Goal: Task Accomplishment & Management: Complete application form

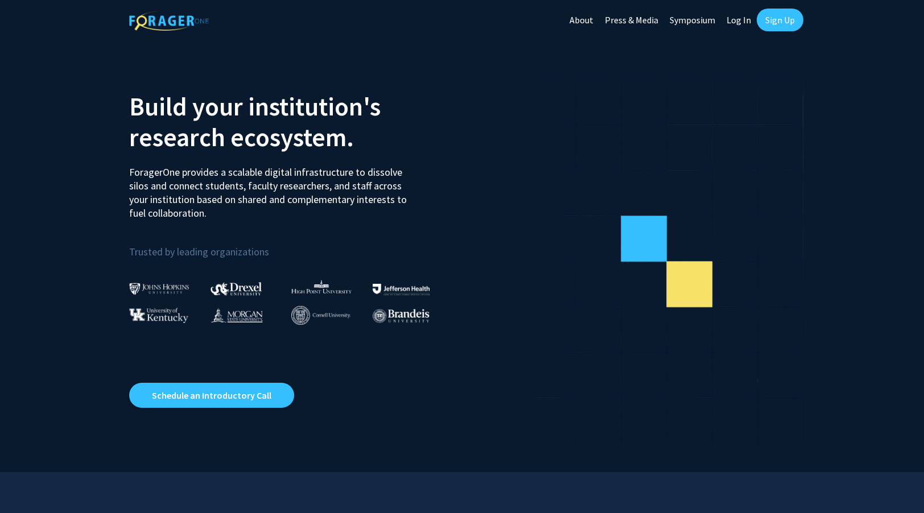
click at [746, 19] on link "Log In" at bounding box center [739, 20] width 36 height 40
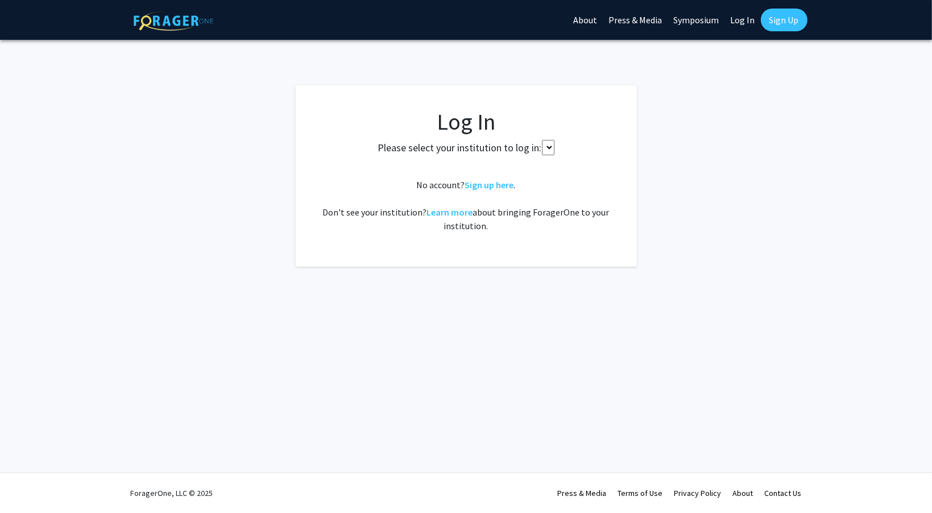
select select
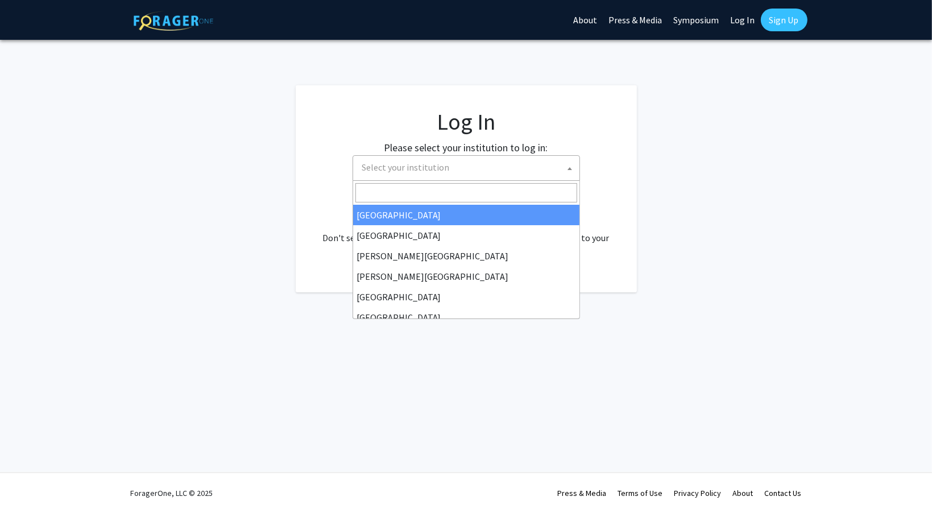
click at [415, 166] on span "Select your institution" at bounding box center [406, 167] width 88 height 11
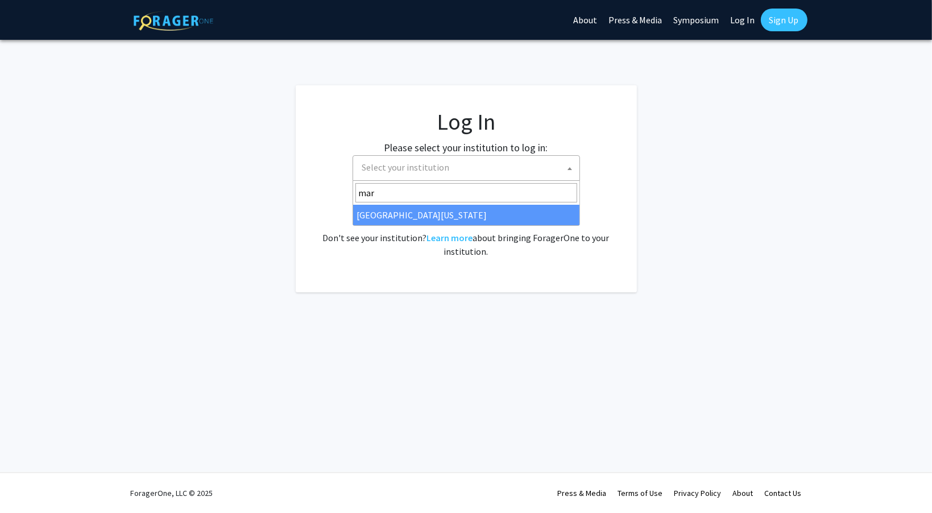
type input "mar"
select select "31"
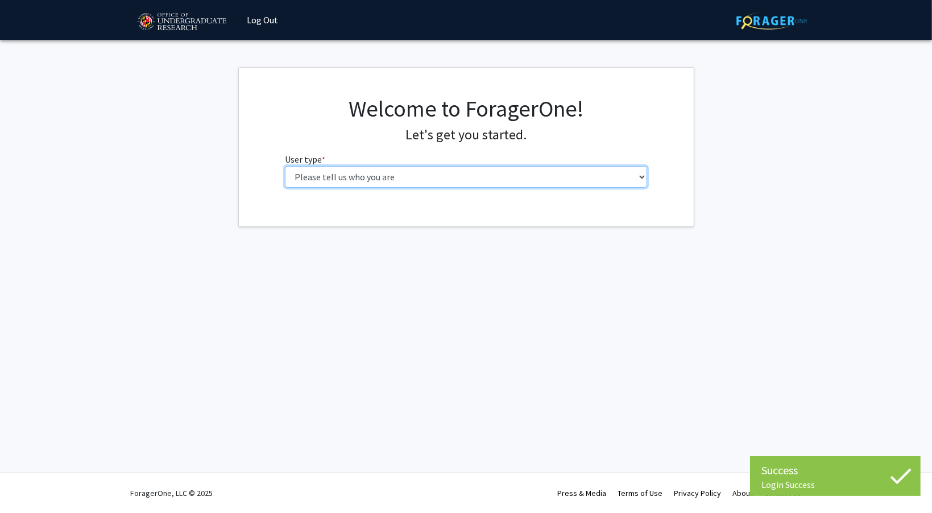
click at [469, 179] on select "Please tell us who you are Undergraduate Student Master's Student Doctoral Cand…" at bounding box center [466, 177] width 362 height 22
select select "1: undergrad"
click at [285, 166] on select "Please tell us who you are Undergraduate Student Master's Student Doctoral Cand…" at bounding box center [466, 177] width 362 height 22
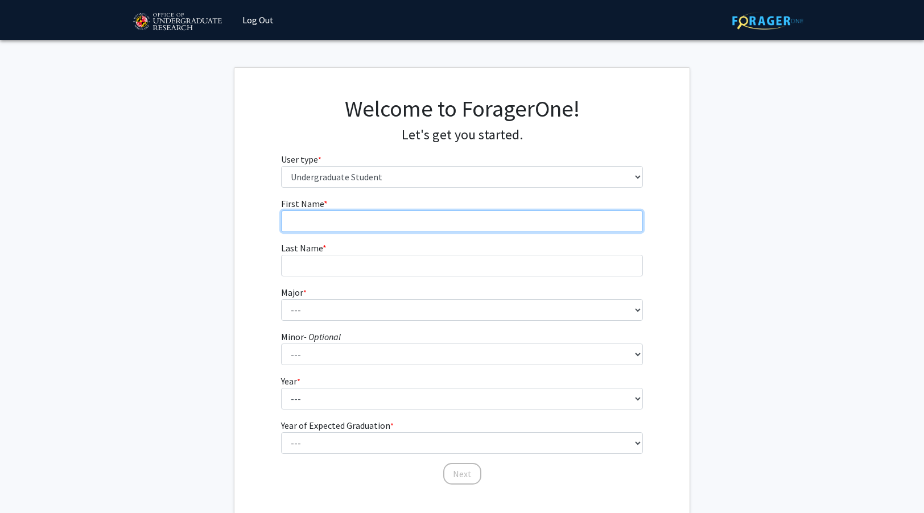
click at [437, 216] on input "First Name * required" at bounding box center [462, 221] width 362 height 22
type input "Sanjay"
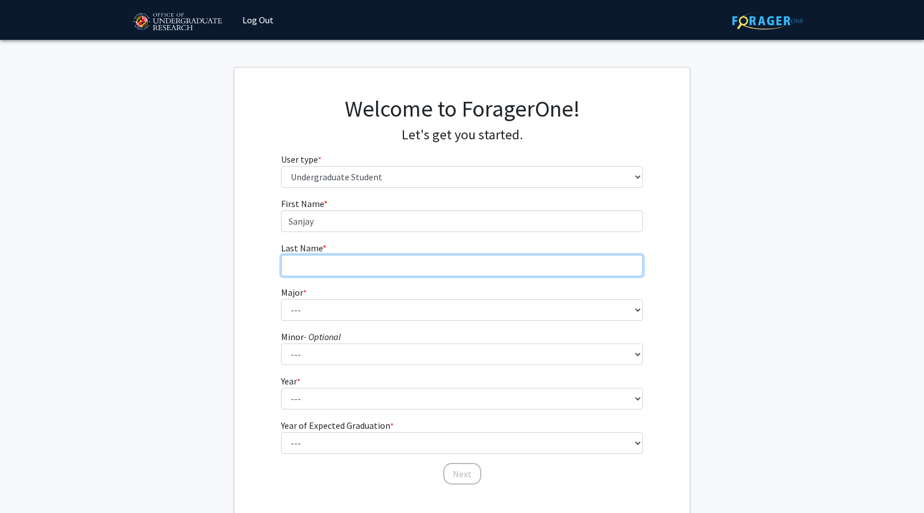
click at [400, 268] on input "Last Name * required" at bounding box center [462, 266] width 362 height 22
type input "Umashankar"
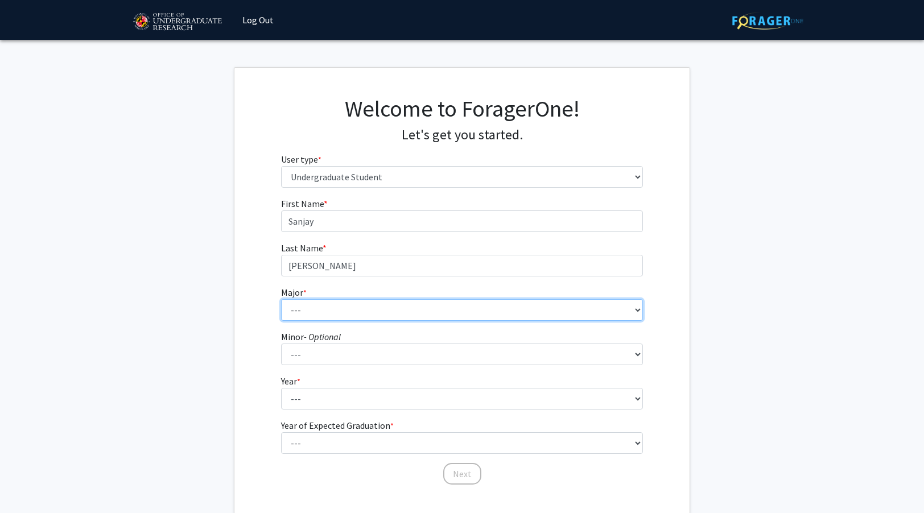
click at [393, 312] on select "--- Accounting Aerospace Engineering African American and Africana Studies Agri…" at bounding box center [462, 310] width 362 height 22
select select "2: 2303"
click at [281, 299] on select "--- Accounting Aerospace Engineering African American and Africana Studies Agri…" at bounding box center [462, 310] width 362 height 22
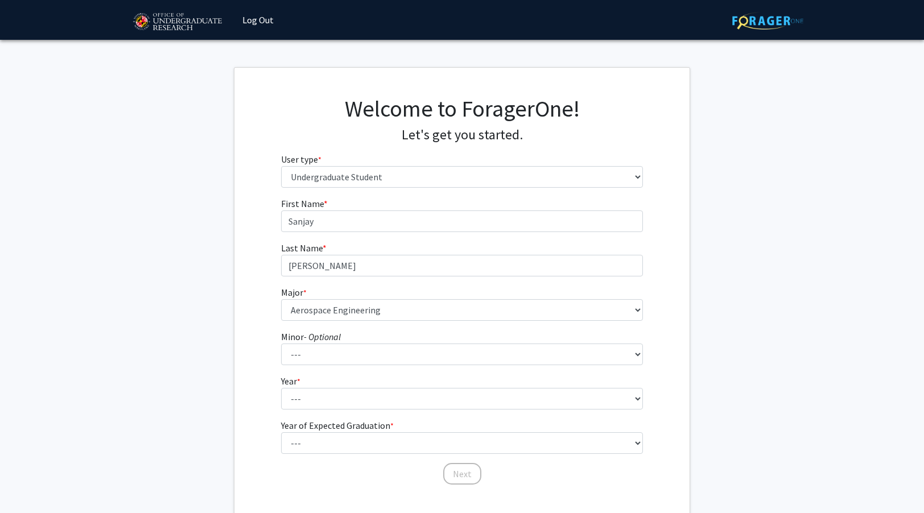
click at [266, 398] on div "First Name * required Sanjay Last Name * required Umashankar Major * required -…" at bounding box center [461, 341] width 455 height 289
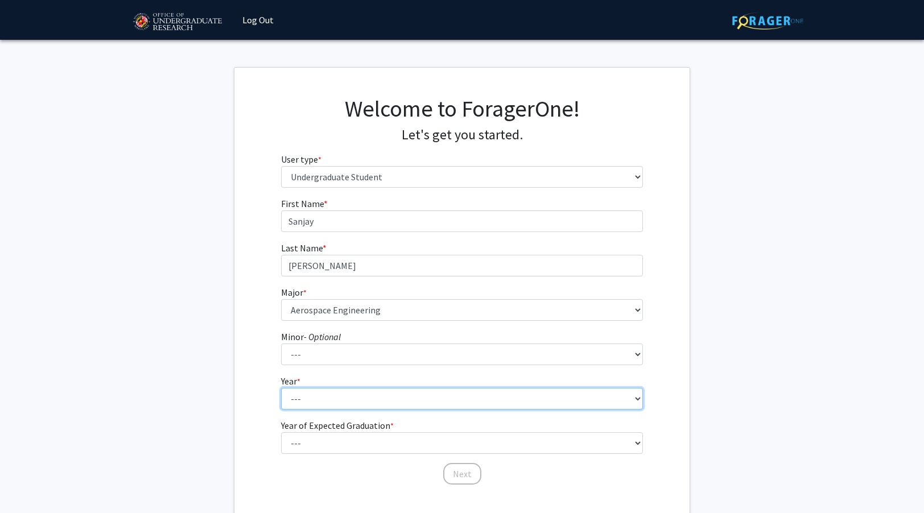
click at [315, 398] on select "--- First-year Sophomore Junior Senior Postbaccalaureate Certificate" at bounding box center [462, 399] width 362 height 22
select select "2: sophomore"
click at [281, 388] on select "--- First-year Sophomore Junior Senior Postbaccalaureate Certificate" at bounding box center [462, 399] width 362 height 22
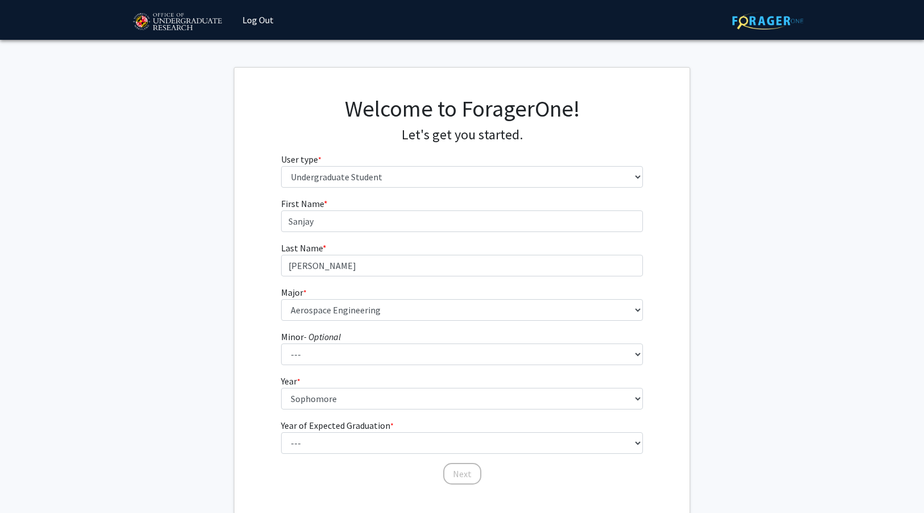
click at [223, 454] on fg-get-started "Welcome to ForagerOne! Let's get you started. User type * required Please tell …" at bounding box center [462, 291] width 924 height 449
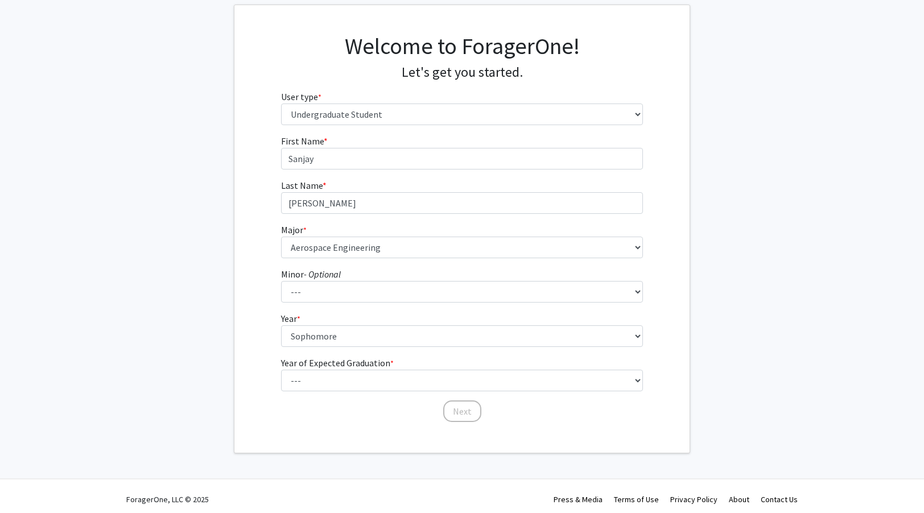
scroll to position [68, 0]
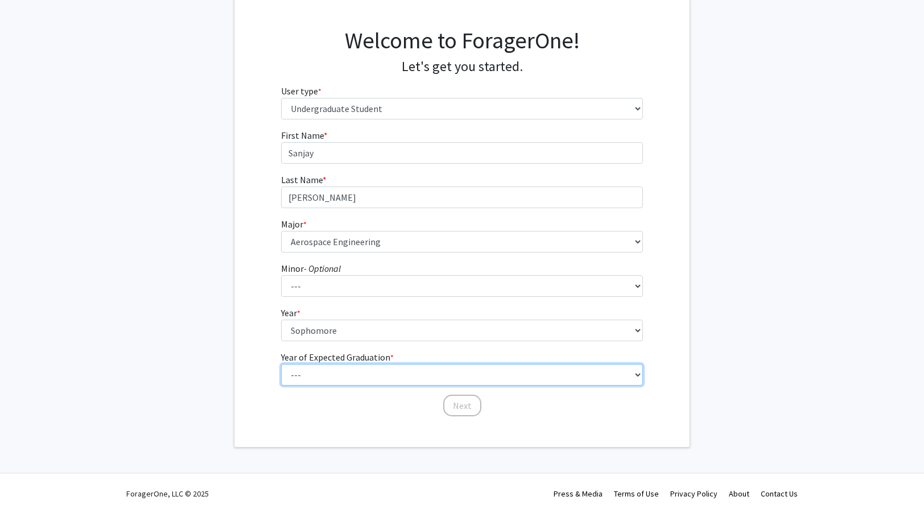
click at [319, 375] on select "--- 2025 2026 2027 2028 2029 2030 2031 2032 2033 2034" at bounding box center [462, 375] width 362 height 22
select select "4: 2028"
click at [281, 364] on select "--- 2025 2026 2027 2028 2029 2030 2031 2032 2033 2034" at bounding box center [462, 375] width 362 height 22
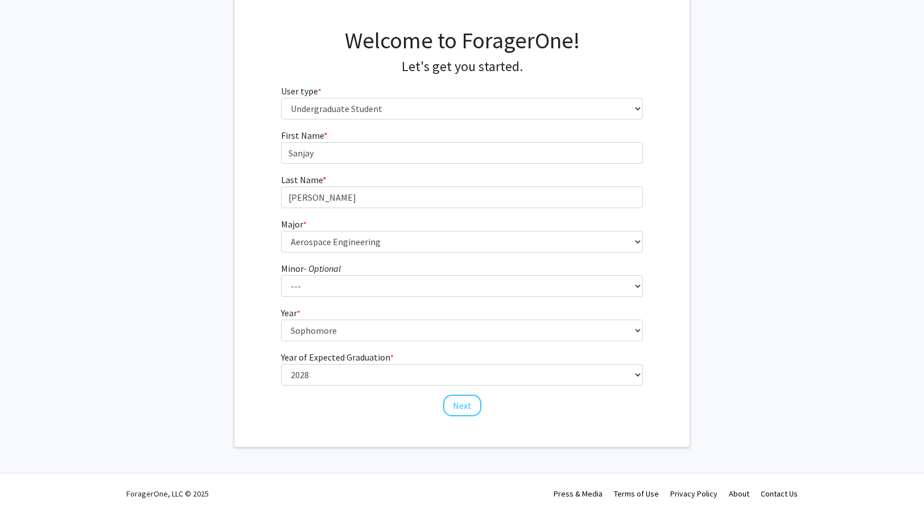
click at [358, 427] on div "Welcome to ForagerOne! Let's get you started. User type * required Please tell …" at bounding box center [461, 223] width 455 height 448
click at [465, 410] on button "Next" at bounding box center [462, 406] width 38 height 22
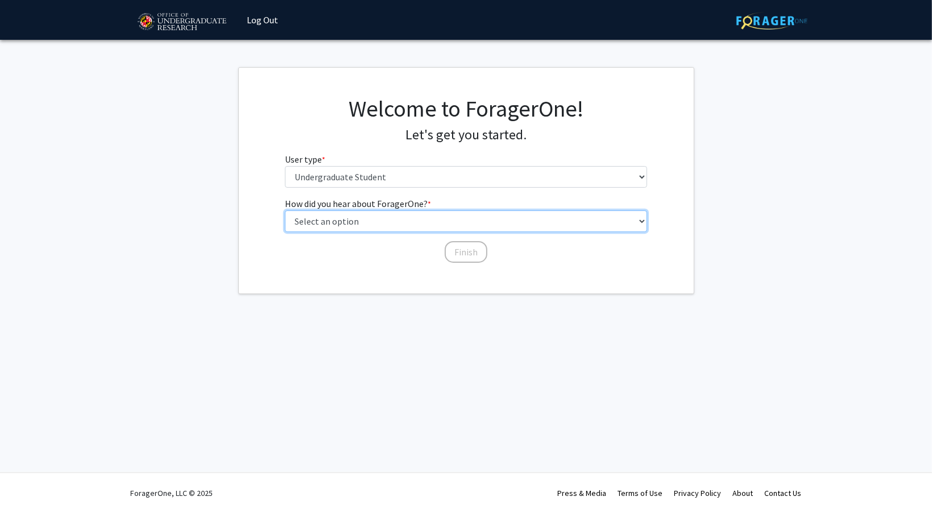
click at [374, 225] on select "Select an option Peer/student recommendation Faculty/staff recommendation Unive…" at bounding box center [466, 221] width 362 height 22
select select "2: faculty_recommendation"
click at [285, 210] on select "Select an option Peer/student recommendation Faculty/staff recommendation Unive…" at bounding box center [466, 221] width 362 height 22
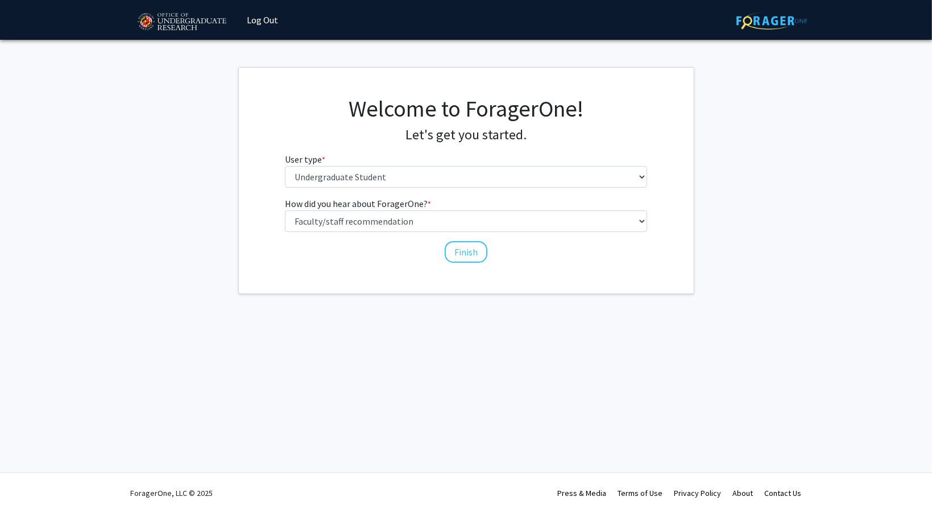
click at [373, 250] on div "Finish" at bounding box center [466, 246] width 362 height 11
click at [466, 251] on button "Finish" at bounding box center [466, 252] width 43 height 22
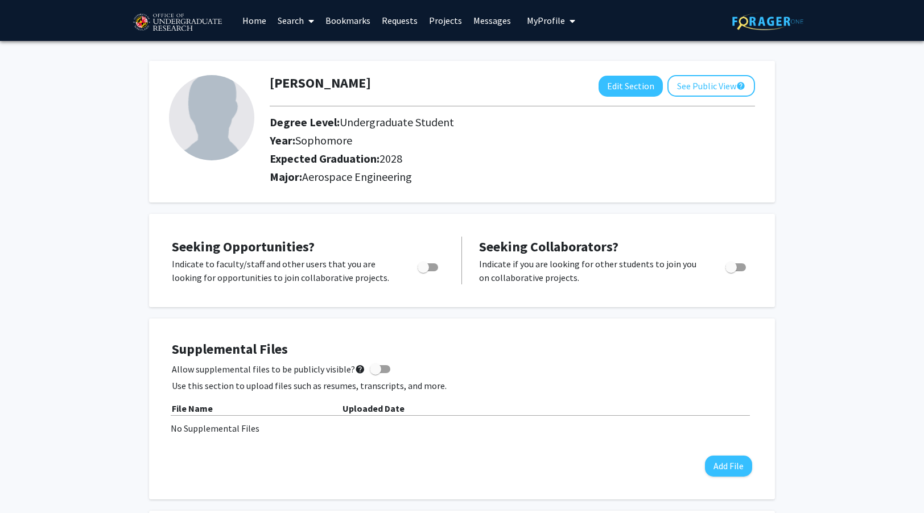
click at [309, 19] on icon at bounding box center [311, 20] width 6 height 9
click at [305, 70] on span "Students" at bounding box center [306, 75] width 69 height 23
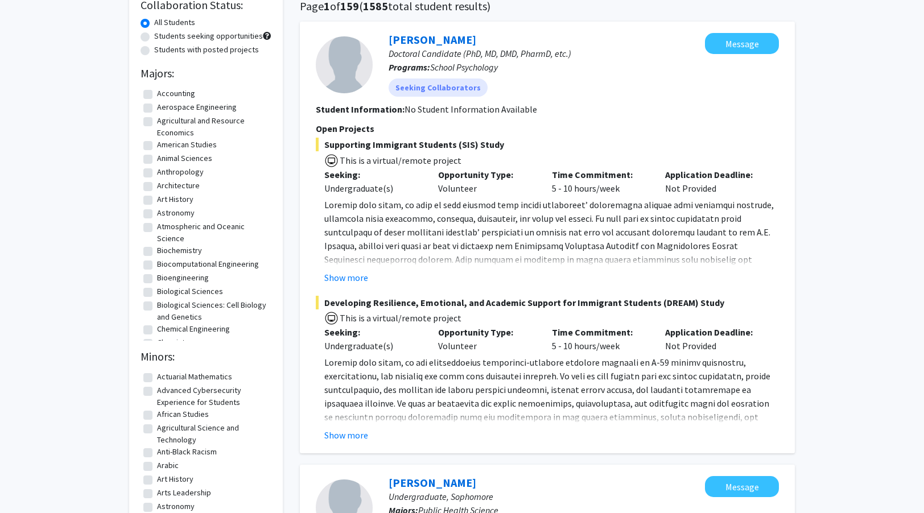
scroll to position [91, 0]
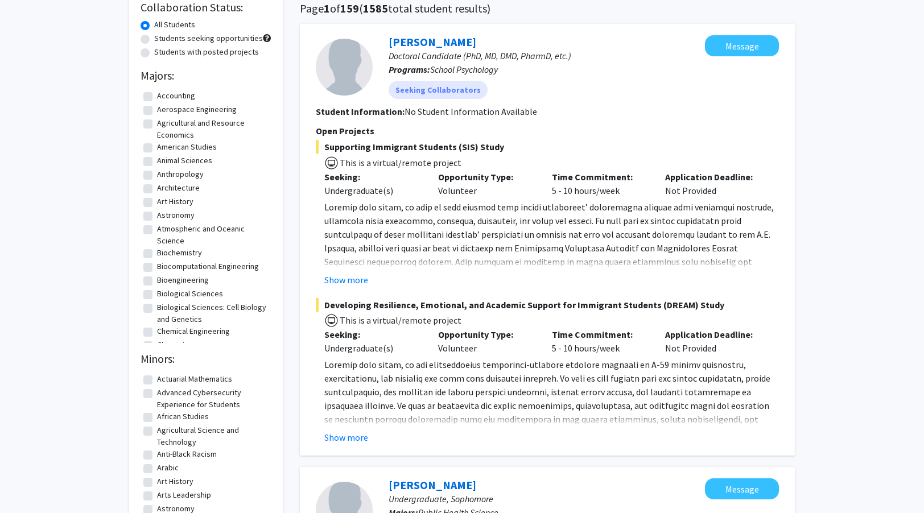
click at [157, 112] on label "Aerospace Engineering" at bounding box center [197, 110] width 80 height 12
click at [157, 111] on input "Aerospace Engineering" at bounding box center [160, 107] width 7 height 7
checkbox input "true"
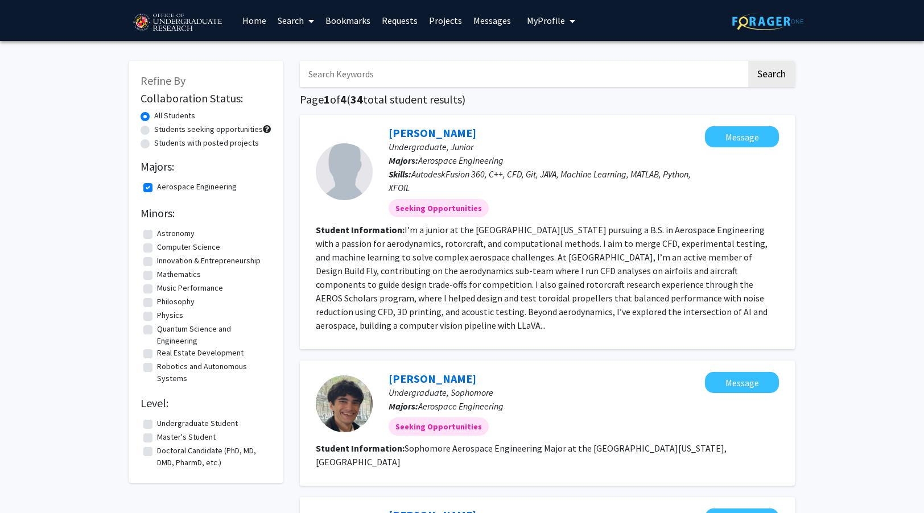
drag, startPoint x: 593, startPoint y: 252, endPoint x: 651, endPoint y: 253, distance: 58.6
click at [651, 253] on fg-read-more "I’m a junior at the University of Maryland pursuing a B.S. in Aerospace Enginee…" at bounding box center [542, 277] width 452 height 107
click at [787, 235] on div "Arth Kataria Undergraduate, Junior Majors: Aerospace Engineering Skills: Autode…" at bounding box center [547, 232] width 495 height 234
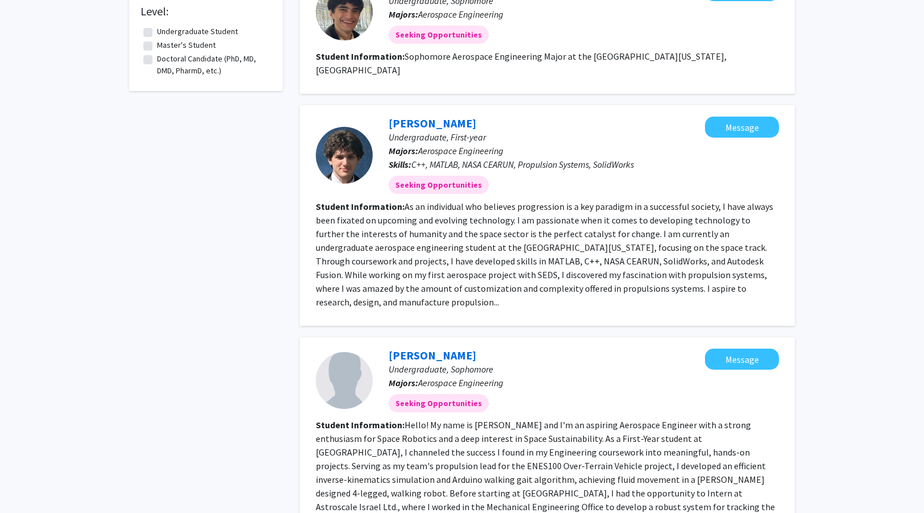
scroll to position [393, 0]
